Goal: Task Accomplishment & Management: Manage account settings

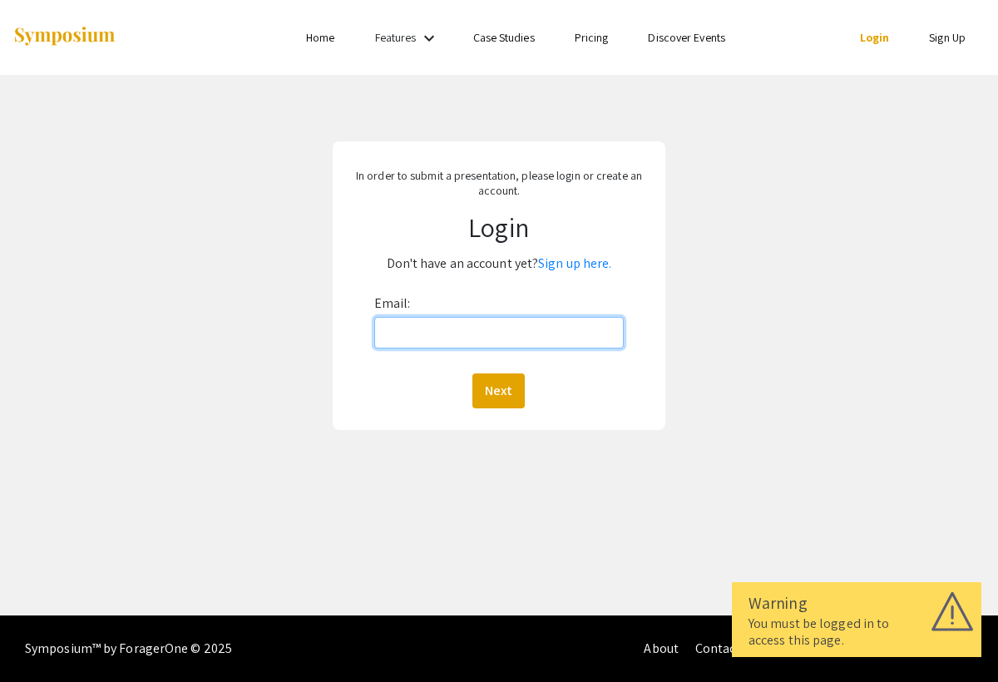
click at [450, 342] on input "Email:" at bounding box center [499, 333] width 250 height 32
type input "b"
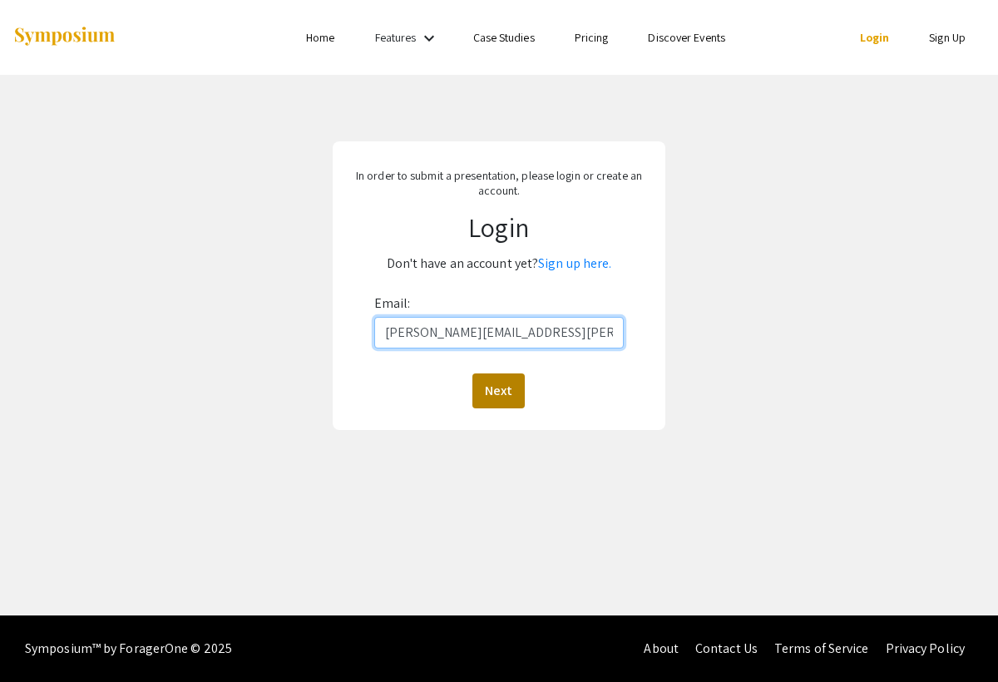
type input "[PERSON_NAME][EMAIL_ADDRESS][PERSON_NAME][DOMAIN_NAME]"
click at [506, 398] on button "Next" at bounding box center [498, 390] width 52 height 35
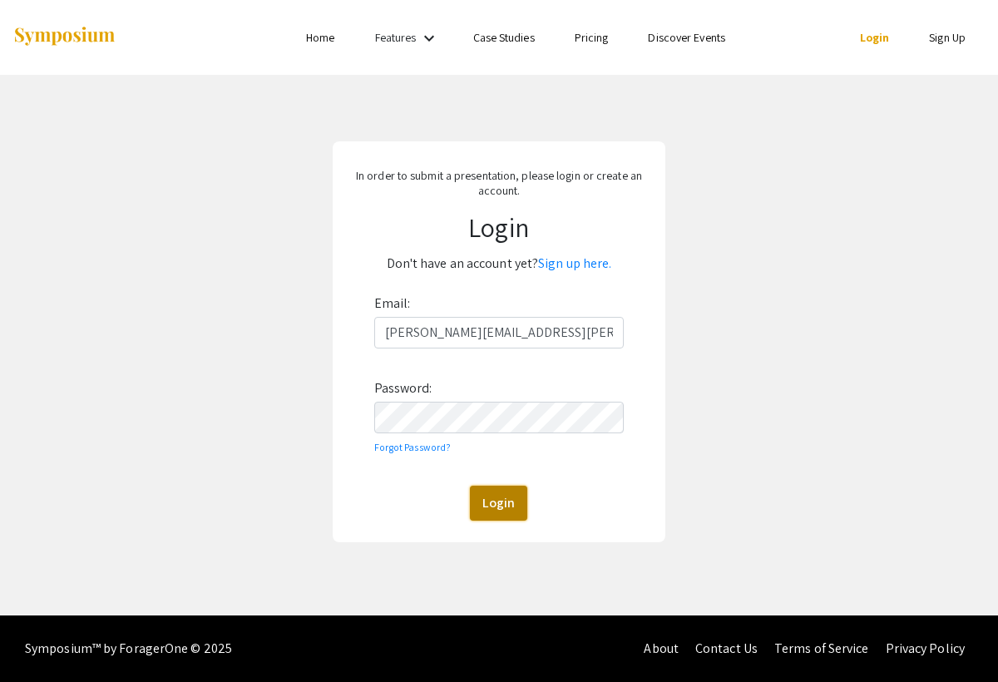
click at [496, 491] on button "Login" at bounding box center [498, 503] width 57 height 35
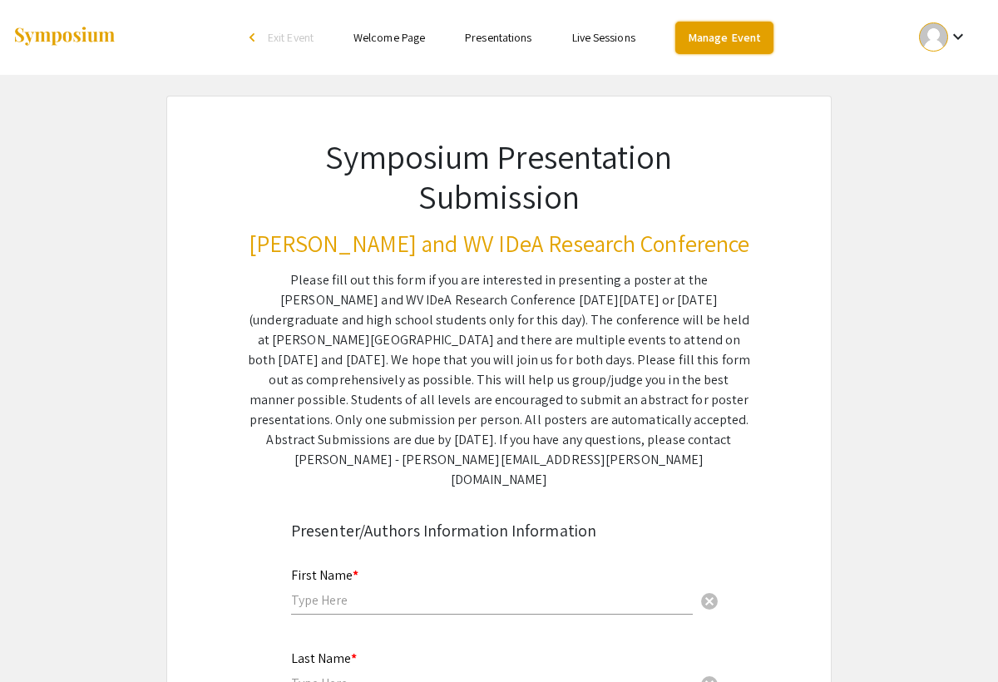
click at [722, 27] on link "Manage Event" at bounding box center [724, 38] width 98 height 32
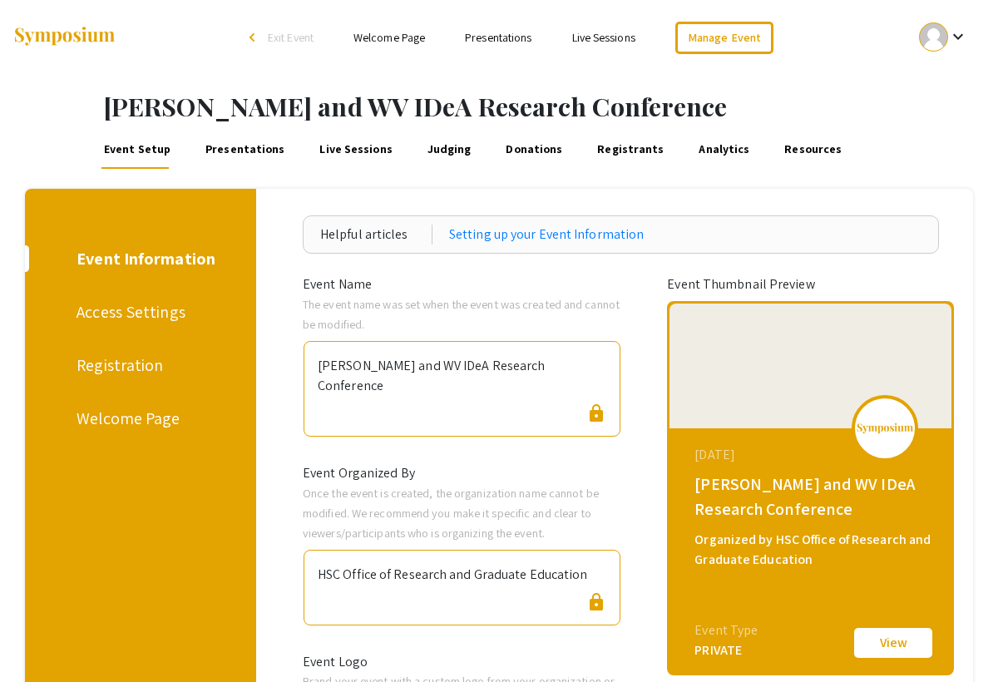
click at [594, 146] on link "Registrants" at bounding box center [630, 149] width 72 height 40
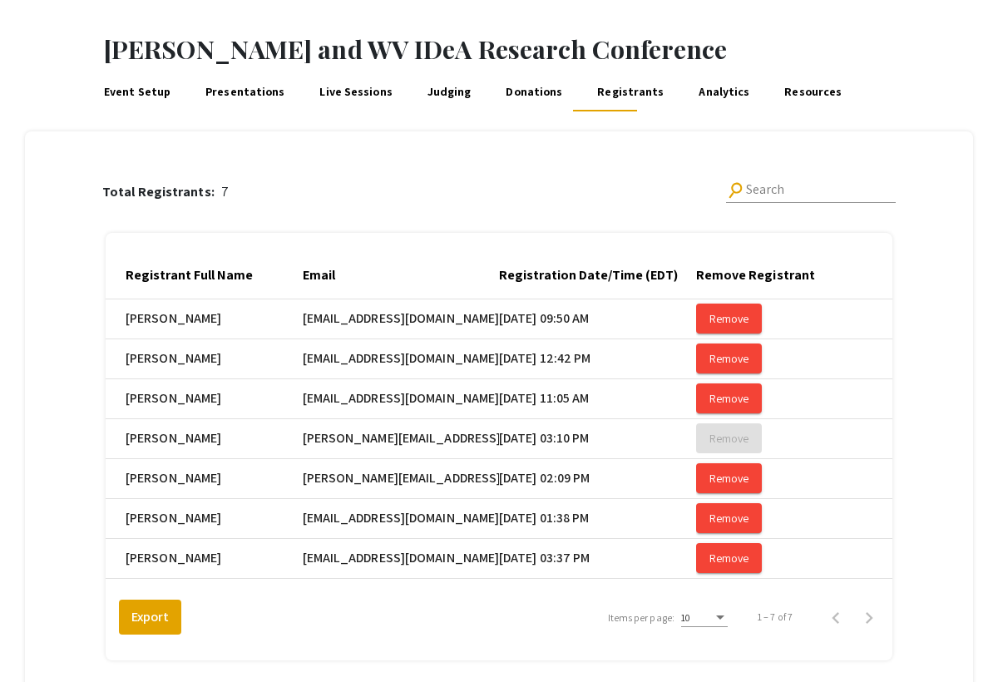
scroll to position [57, 0]
click at [250, 91] on link "Presentations" at bounding box center [245, 92] width 84 height 40
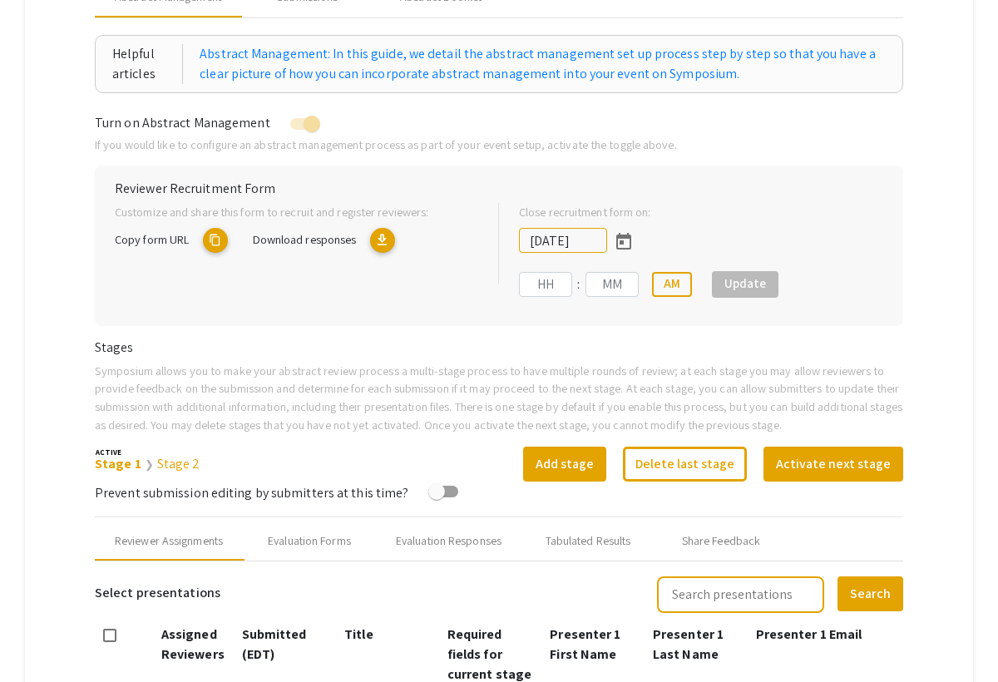
type input "[DATE]"
type input "09"
type input "50"
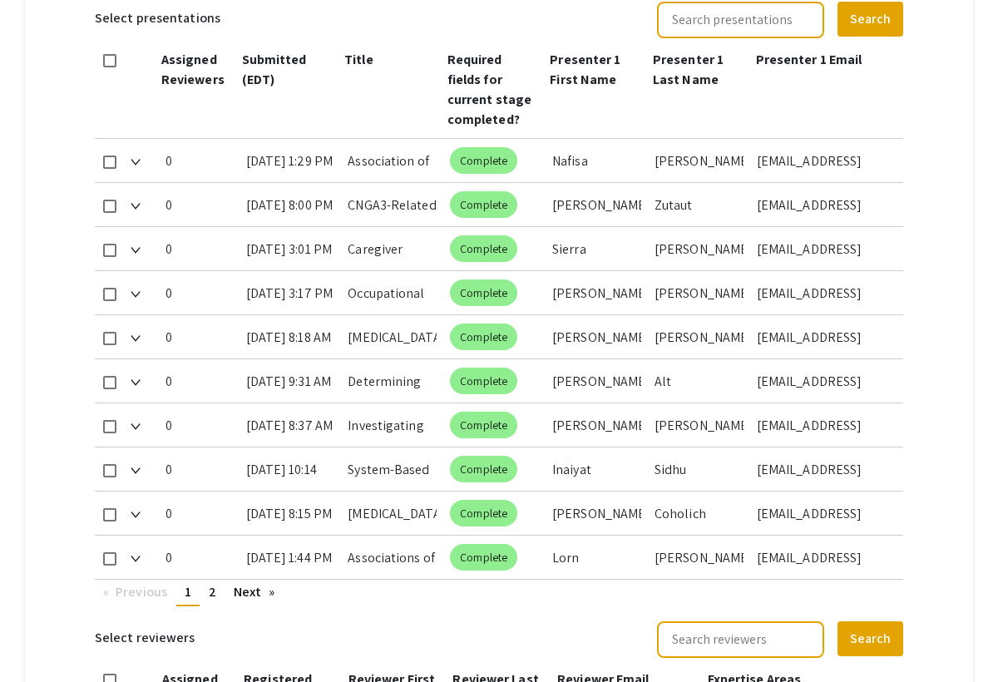
scroll to position [811, 0]
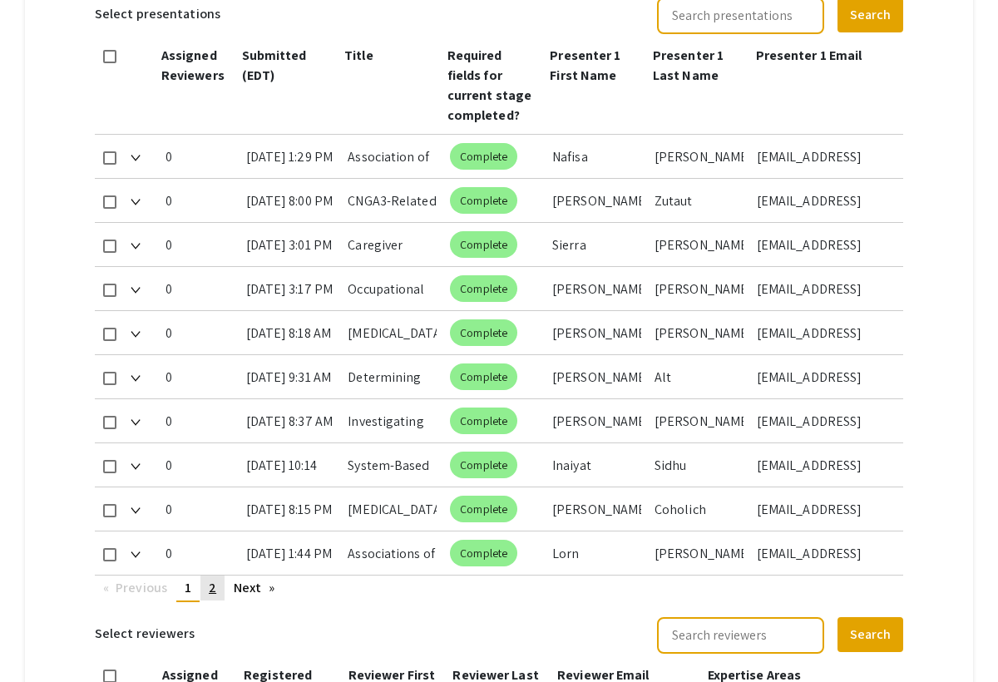
click at [216, 594] on link "page 2" at bounding box center [212, 587] width 24 height 25
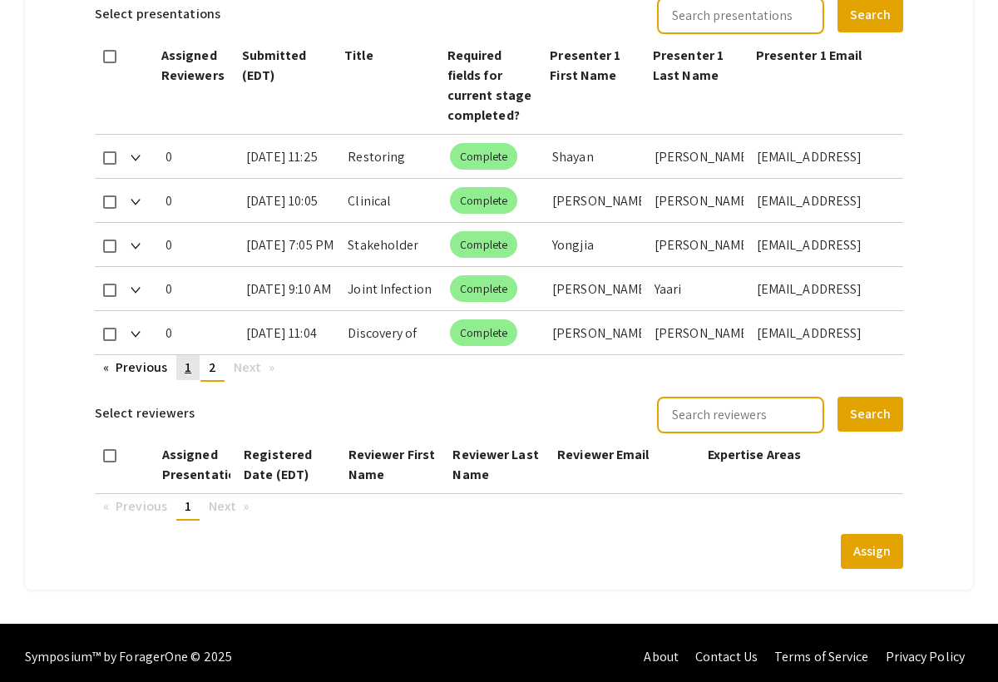
click at [190, 365] on span "1" at bounding box center [188, 366] width 7 height 17
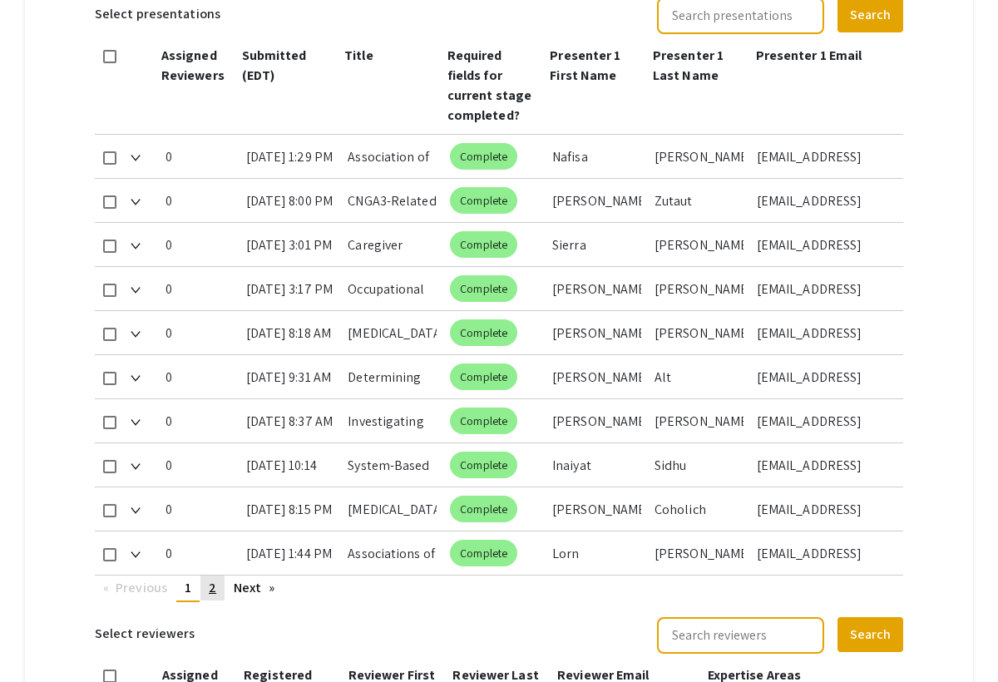
click at [218, 589] on link "page 2" at bounding box center [212, 587] width 24 height 25
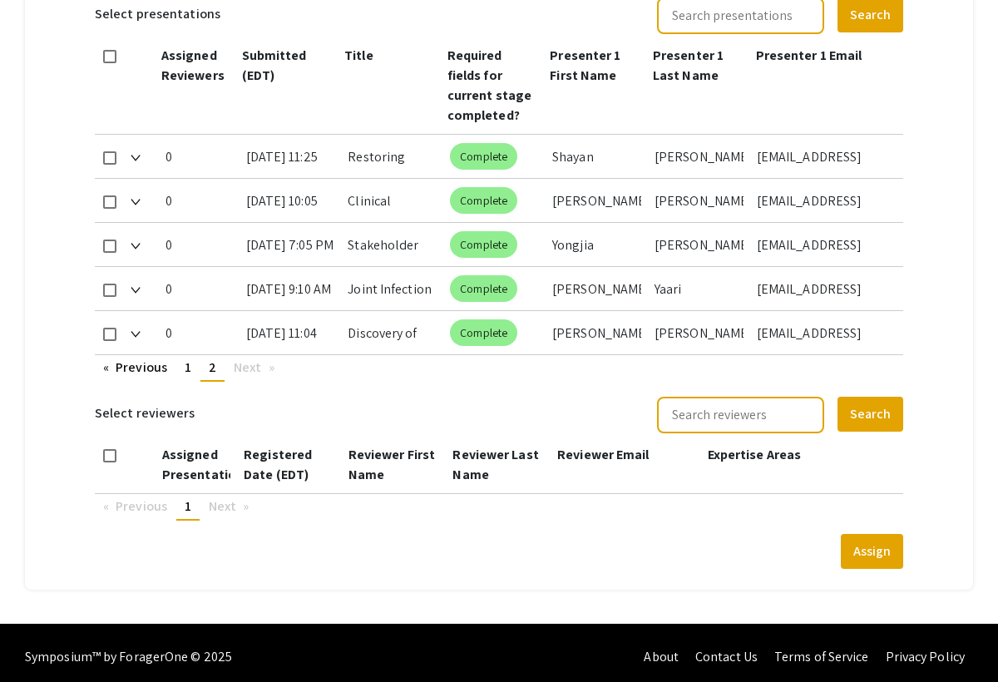
click at [193, 351] on div "0" at bounding box center [198, 332] width 67 height 43
click at [191, 364] on span "1" at bounding box center [188, 366] width 7 height 17
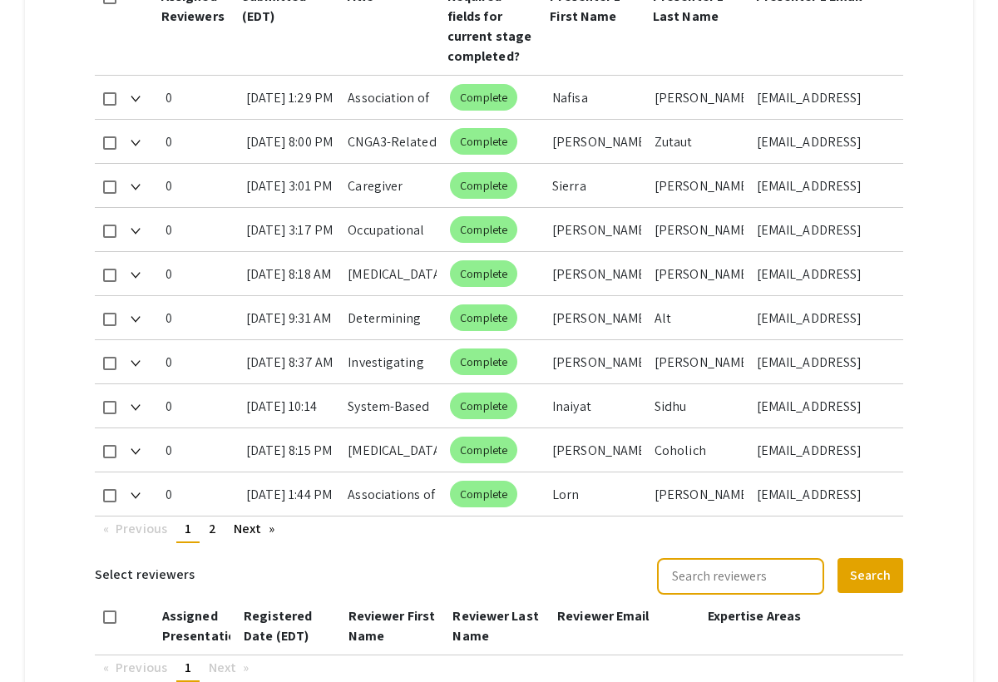
scroll to position [873, 0]
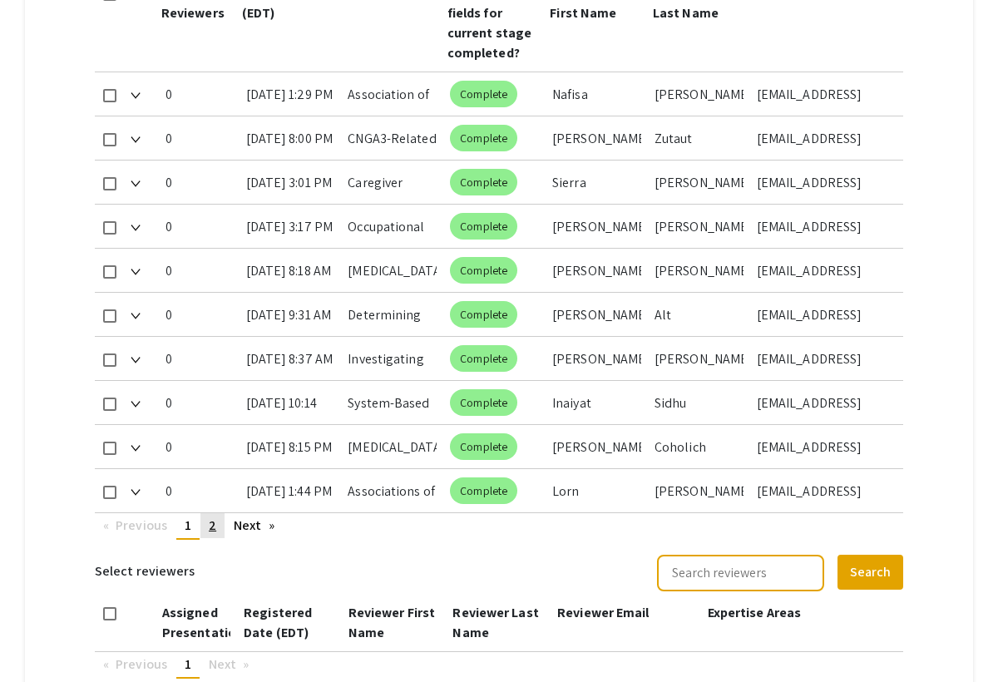
click at [217, 525] on link "page 2" at bounding box center [212, 525] width 24 height 25
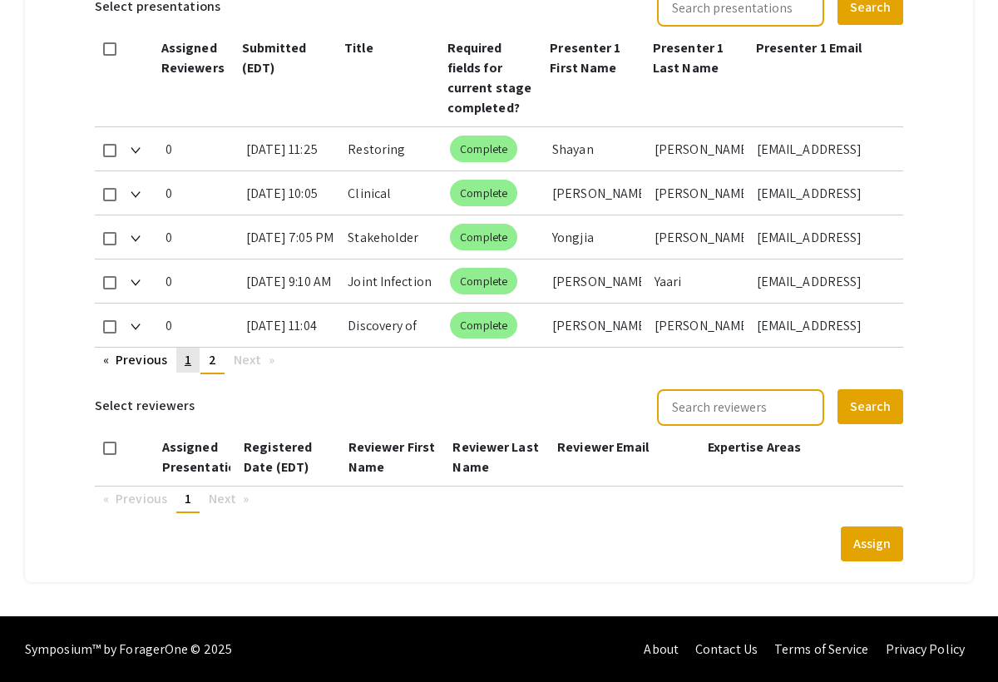
click at [187, 368] on link "page 1" at bounding box center [187, 360] width 23 height 25
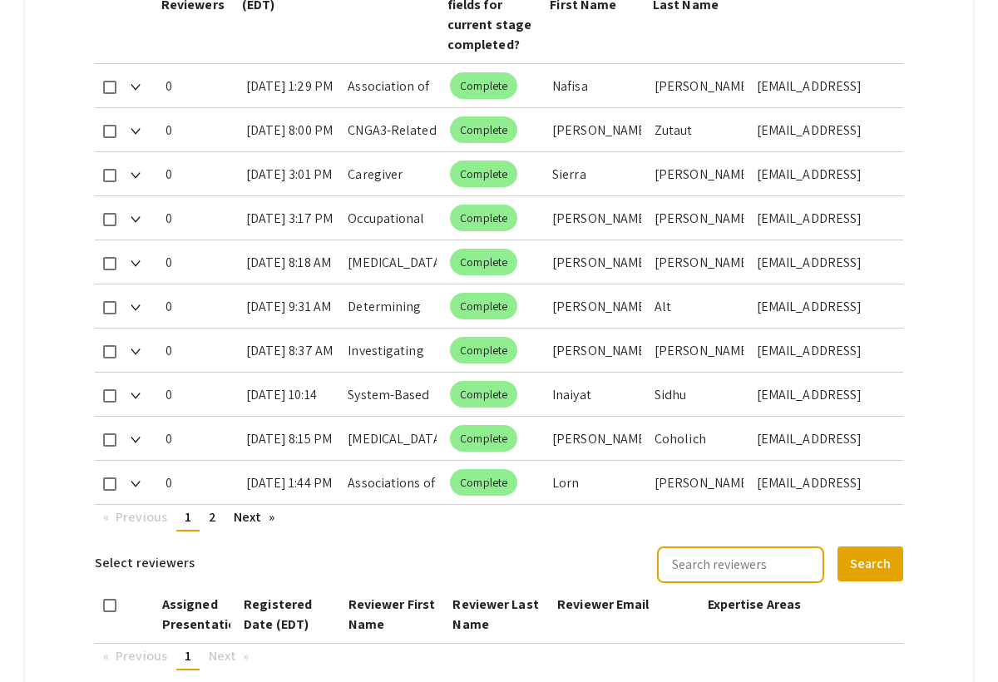
scroll to position [906, 0]
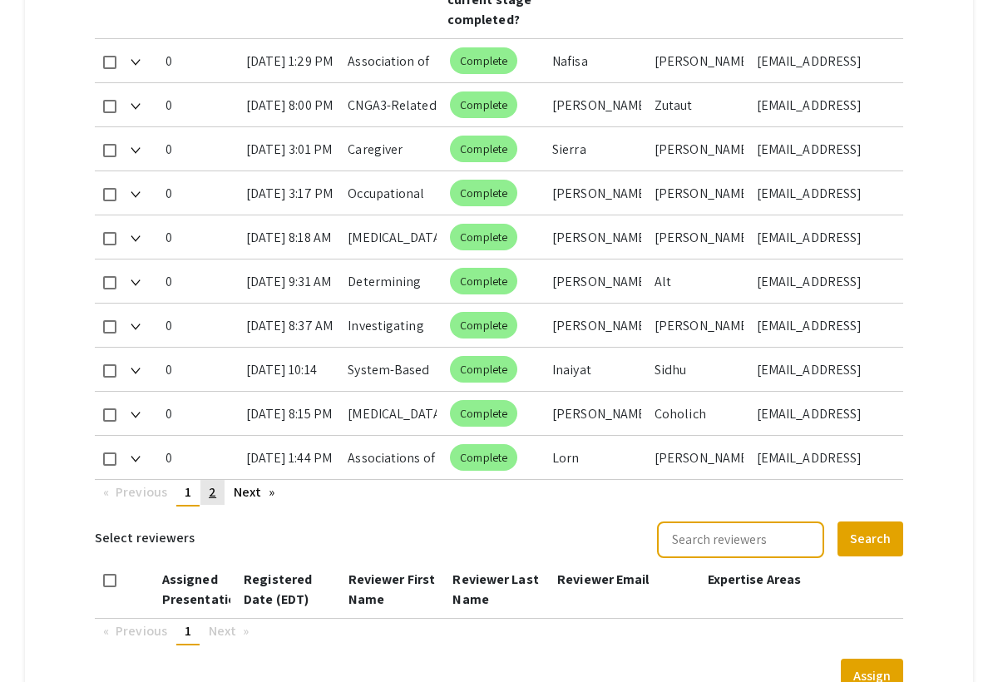
click at [207, 496] on link "page 2" at bounding box center [212, 492] width 24 height 25
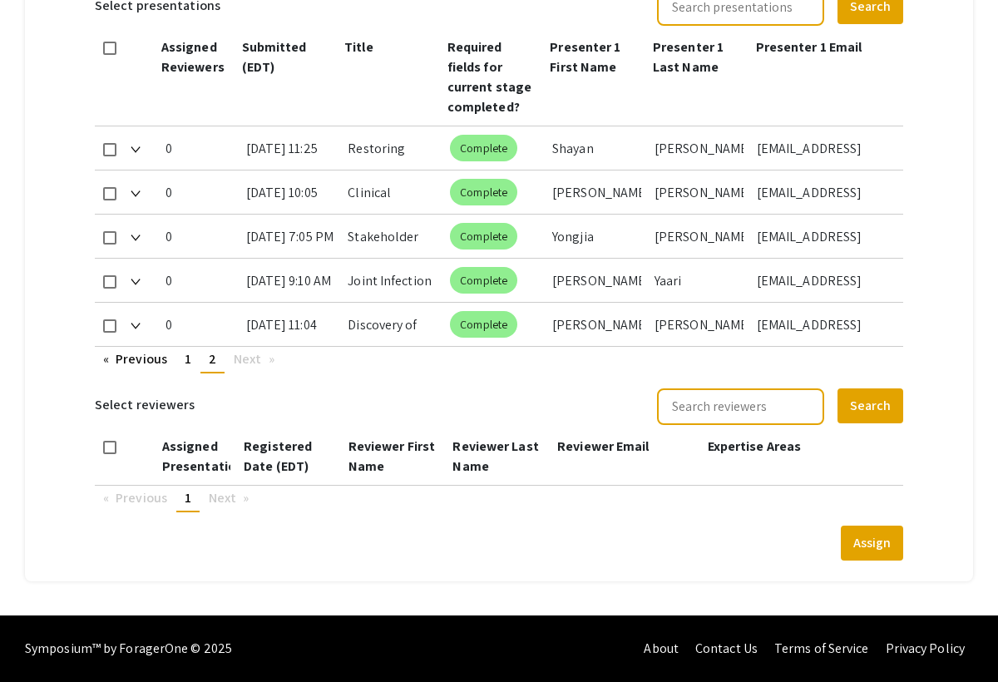
scroll to position [818, 0]
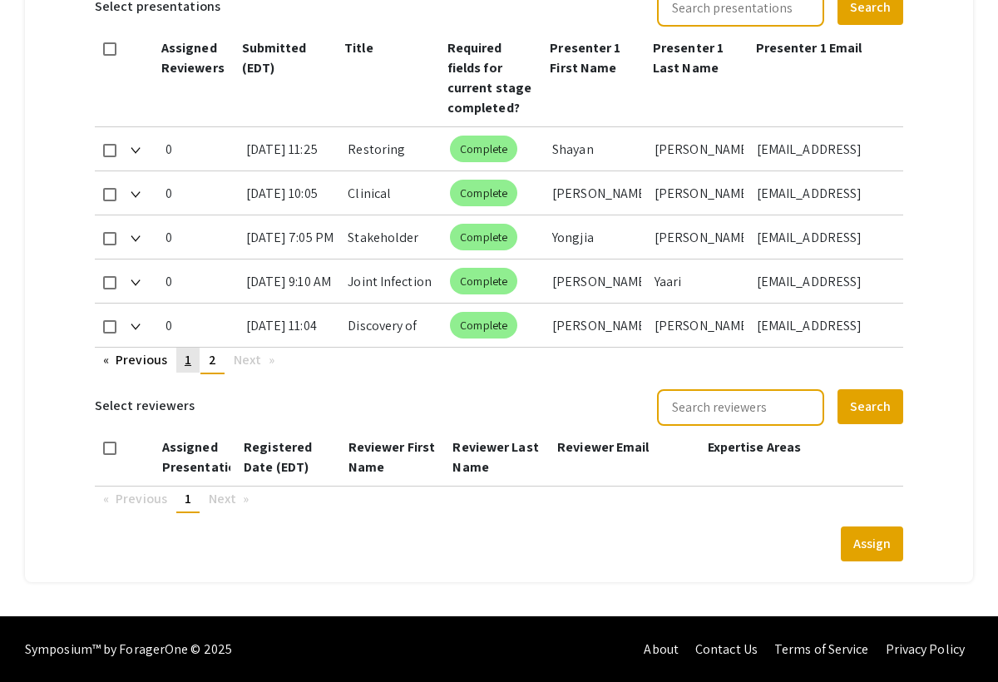
click at [187, 368] on span "1" at bounding box center [188, 359] width 7 height 17
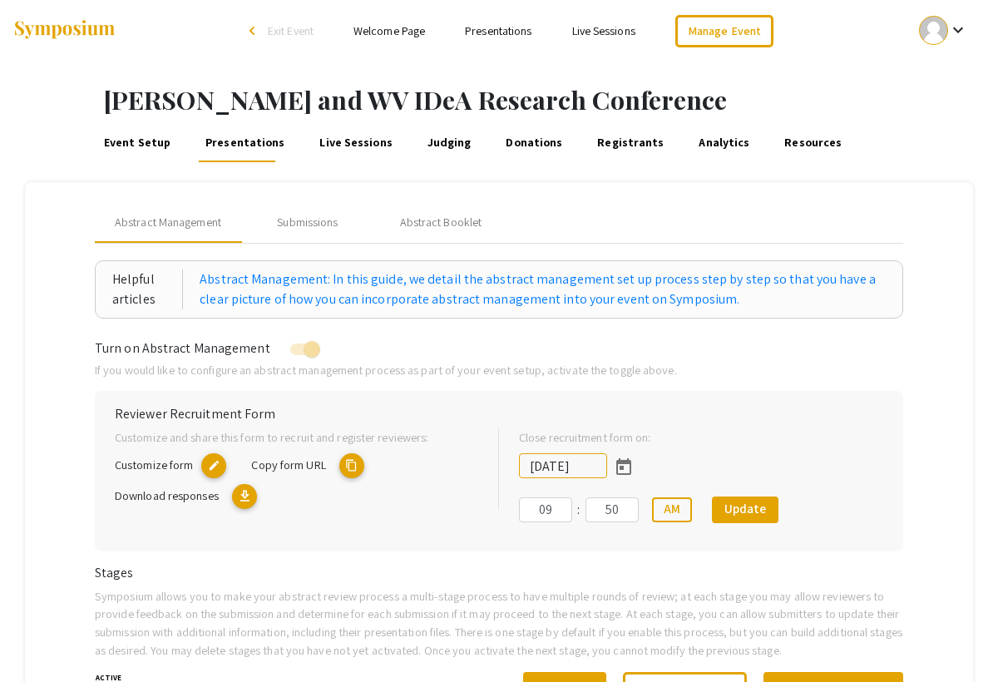
scroll to position [0, 0]
